Goal: Find contact information: Find contact information

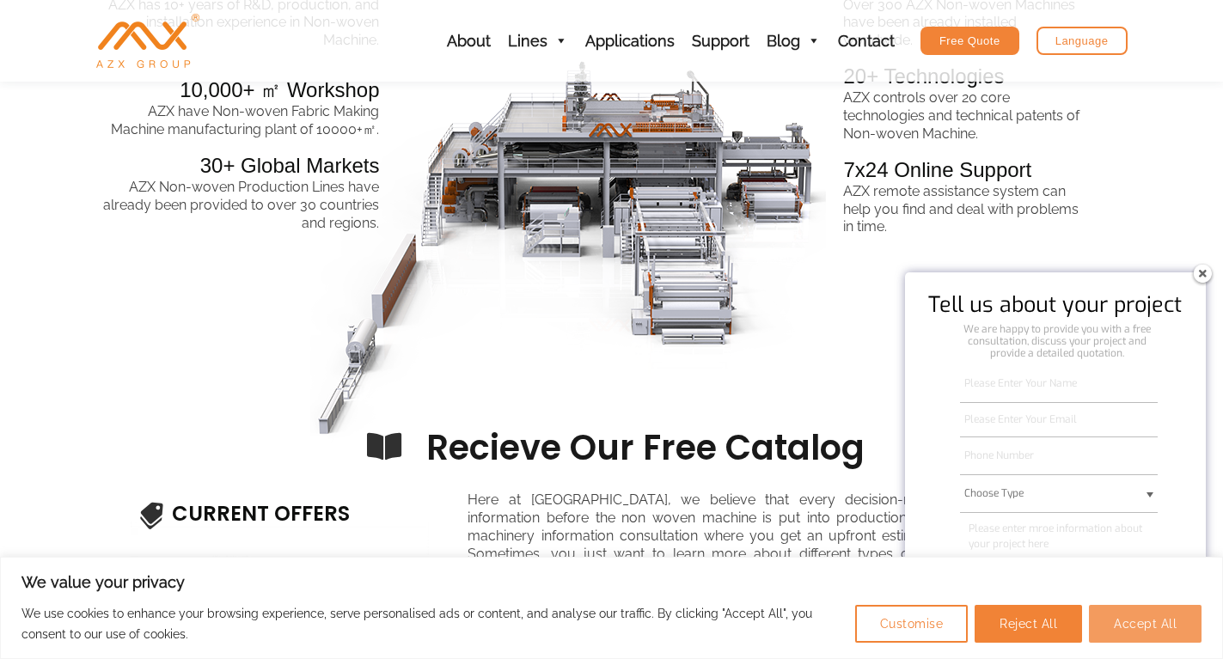
scroll to position [2664, 0]
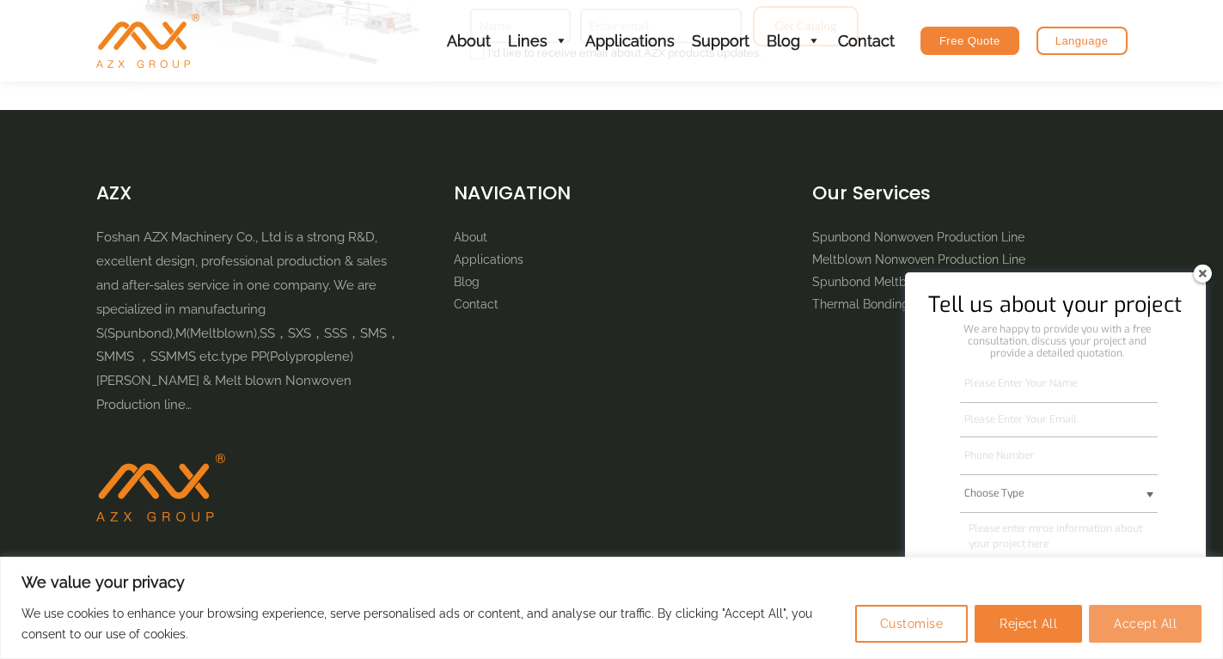
click at [1120, 628] on button "Accept All" at bounding box center [1145, 624] width 113 height 38
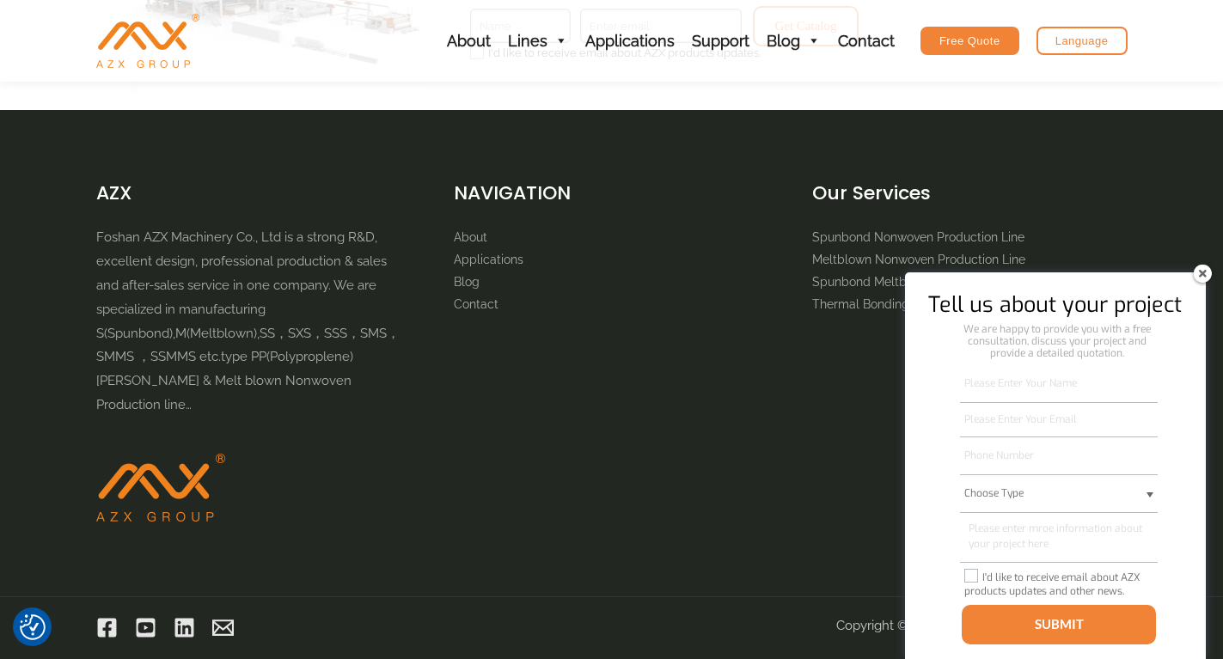
checkbox input "true"
click at [1200, 271] on img at bounding box center [1203, 274] width 28 height 28
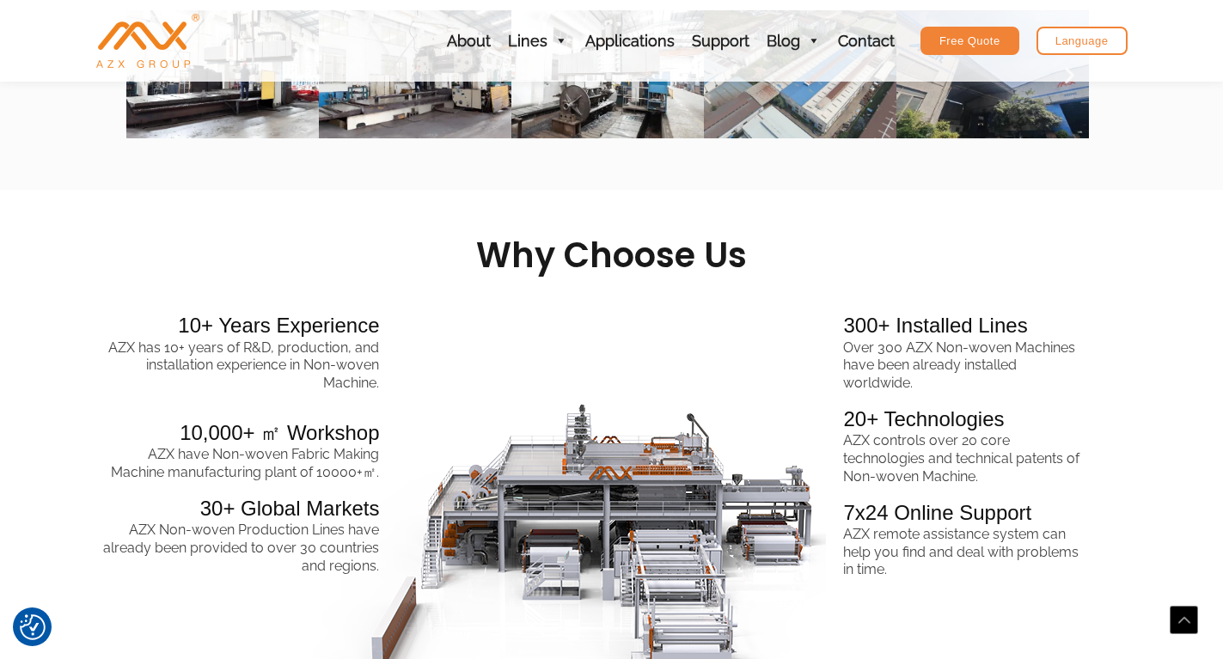
scroll to position [1753, 0]
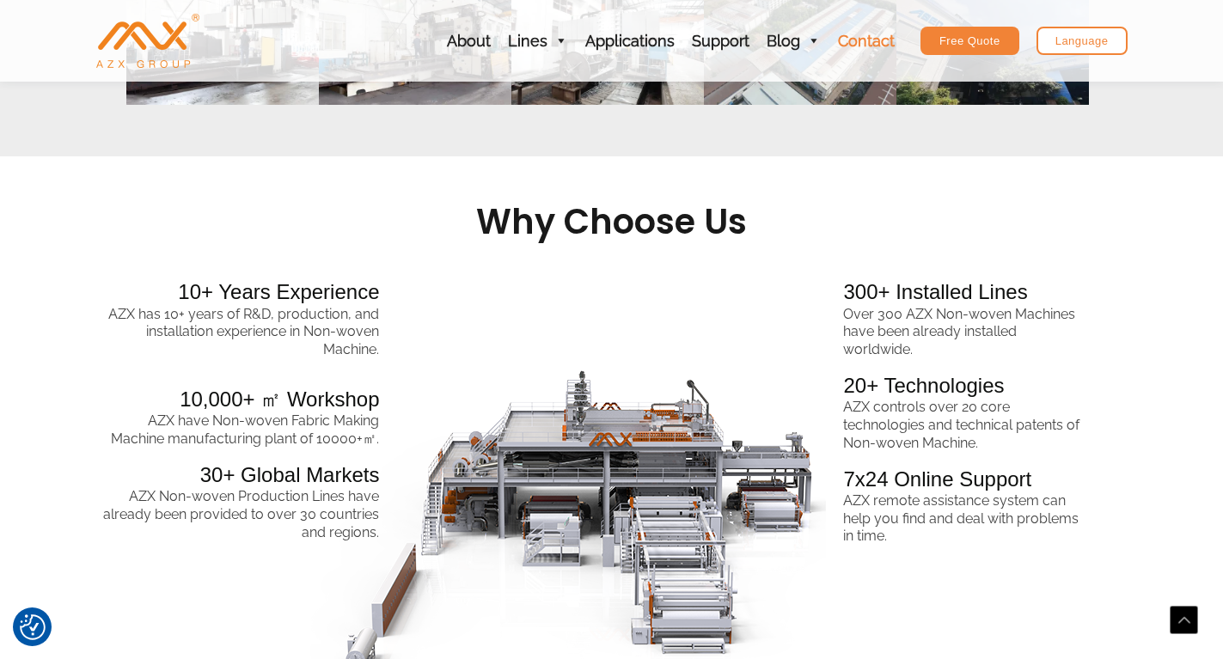
click at [851, 39] on link "Contact" at bounding box center [866, 41] width 74 height 82
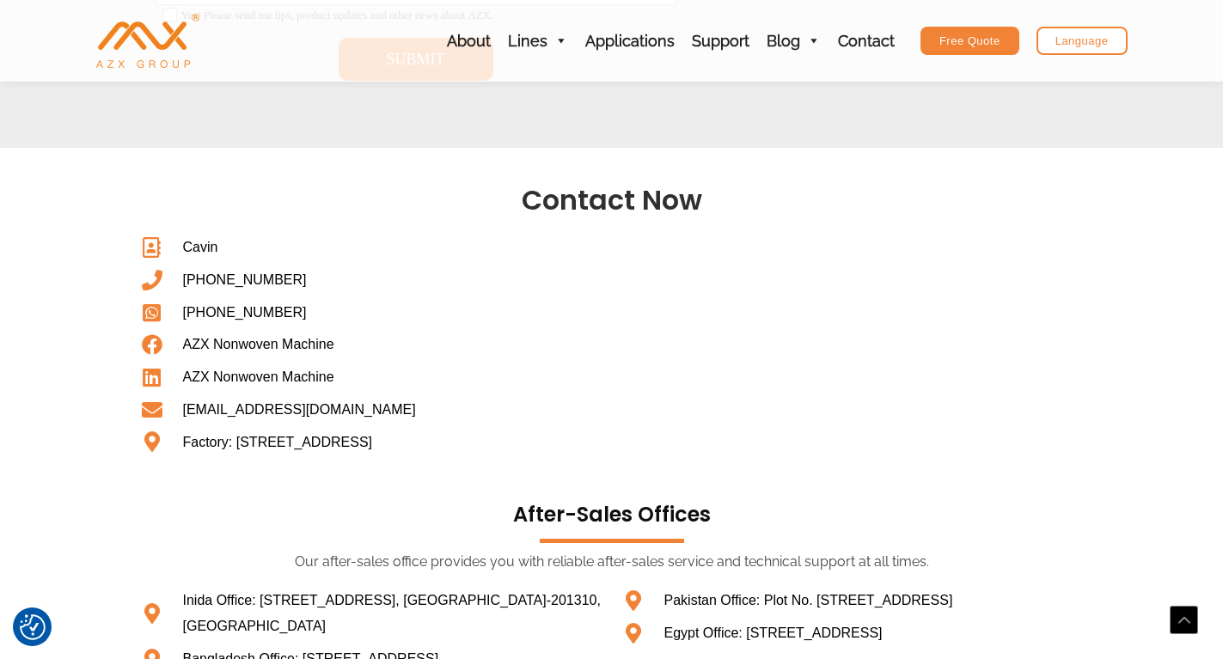
scroll to position [859, 0]
